Goal: Browse casually

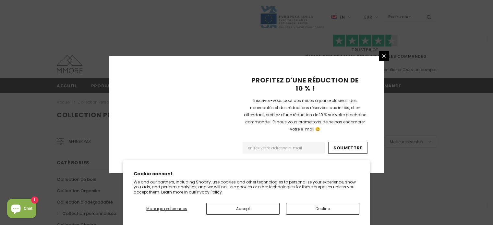
scroll to position [455, 0]
